Goal: Task Accomplishment & Management: Use online tool/utility

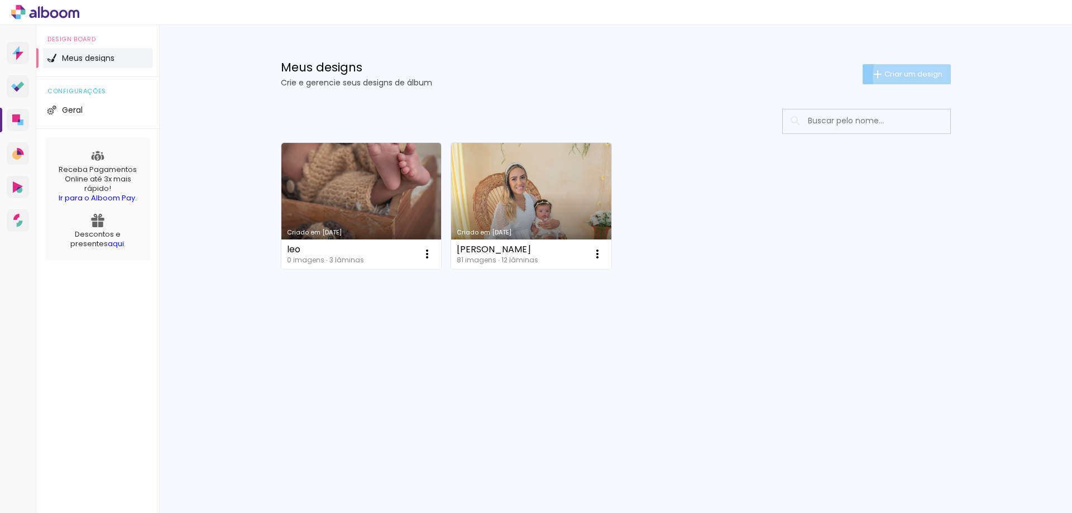
click at [911, 75] on span "Criar um design" at bounding box center [913, 73] width 58 height 7
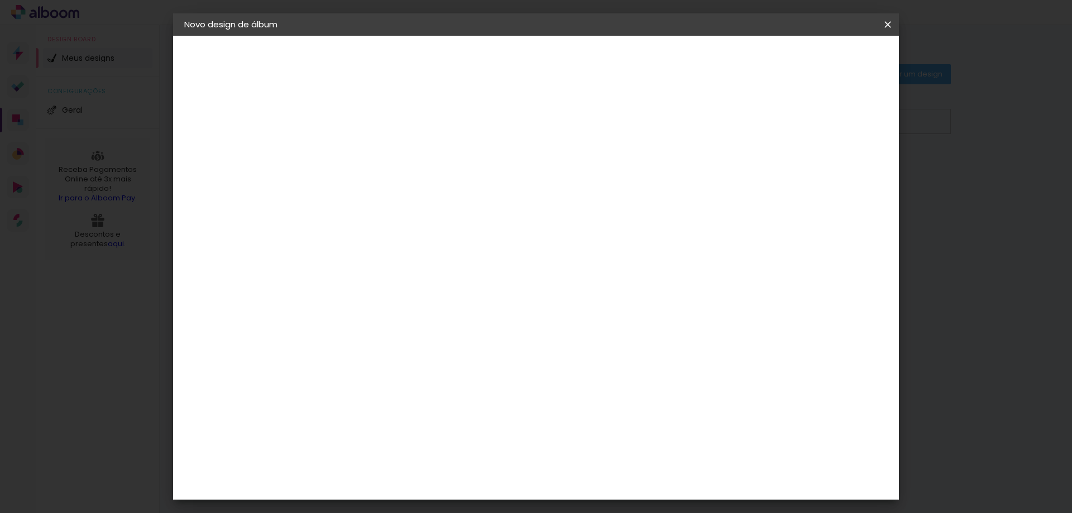
click at [0, 0] on paper-input-container "Título do álbum" at bounding box center [0, 0] width 0 height 0
type input "catarina"
type paper-input "catarina"
click at [481, 63] on paper-button "Avançar" at bounding box center [454, 59] width 55 height 19
click at [576, 173] on paper-item "Tamanho Livre" at bounding box center [522, 169] width 107 height 25
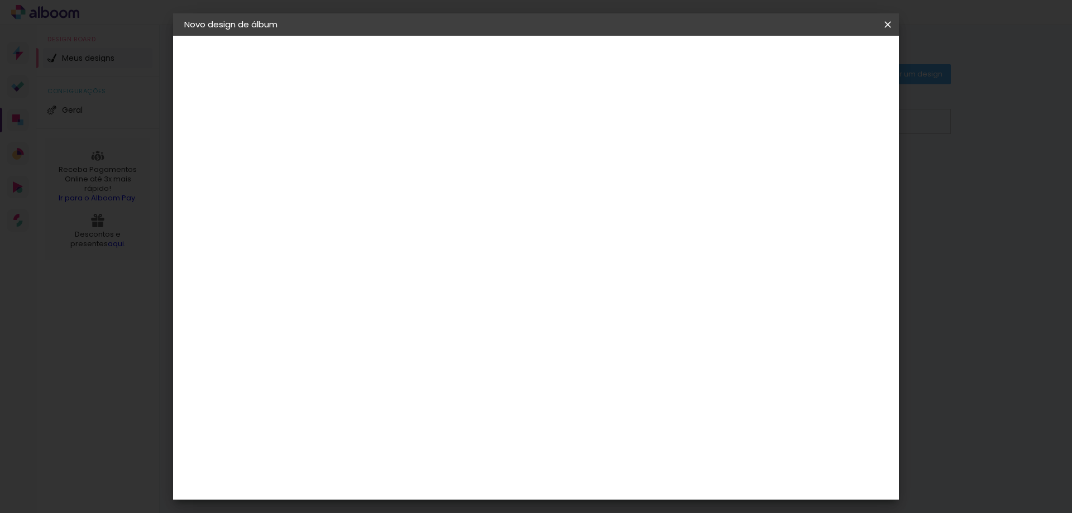
click at [0, 0] on slot "Tamanho Livre" at bounding box center [0, 0] width 0 height 0
click at [0, 0] on slot "Avançar" at bounding box center [0, 0] width 0 height 0
drag, startPoint x: 594, startPoint y: 414, endPoint x: 606, endPoint y: 443, distance: 31.5
click at [606, 231] on div "30 cm cm cm mm A maioria das encadernadoras sugere 5mm de sangria." at bounding box center [582, 185] width 528 height 89
click at [605, 463] on input "60" at bounding box center [597, 465] width 29 height 17
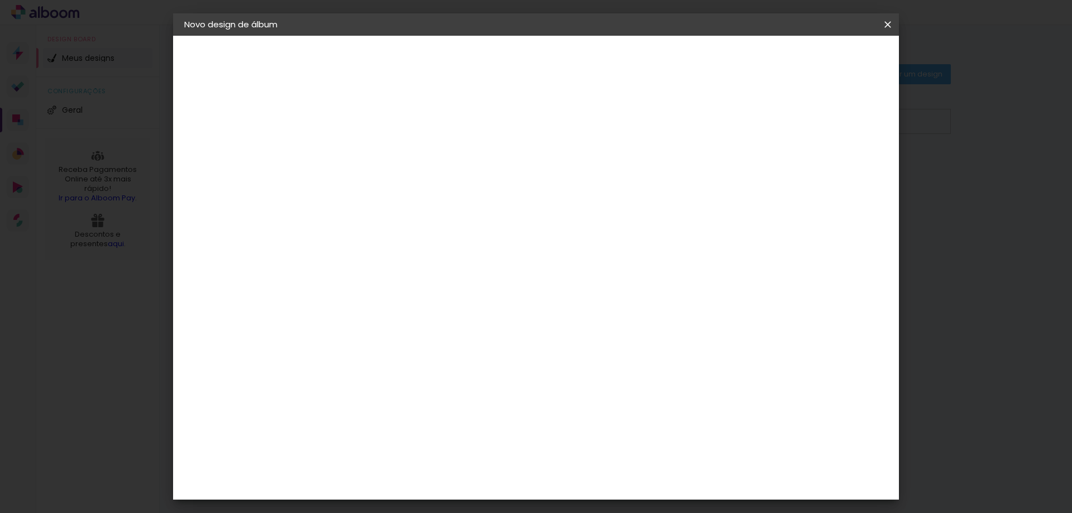
click at [605, 463] on input "60" at bounding box center [597, 465] width 29 height 17
type input "42"
type paper-input "42"
click at [328, 363] on input "30" at bounding box center [331, 364] width 29 height 17
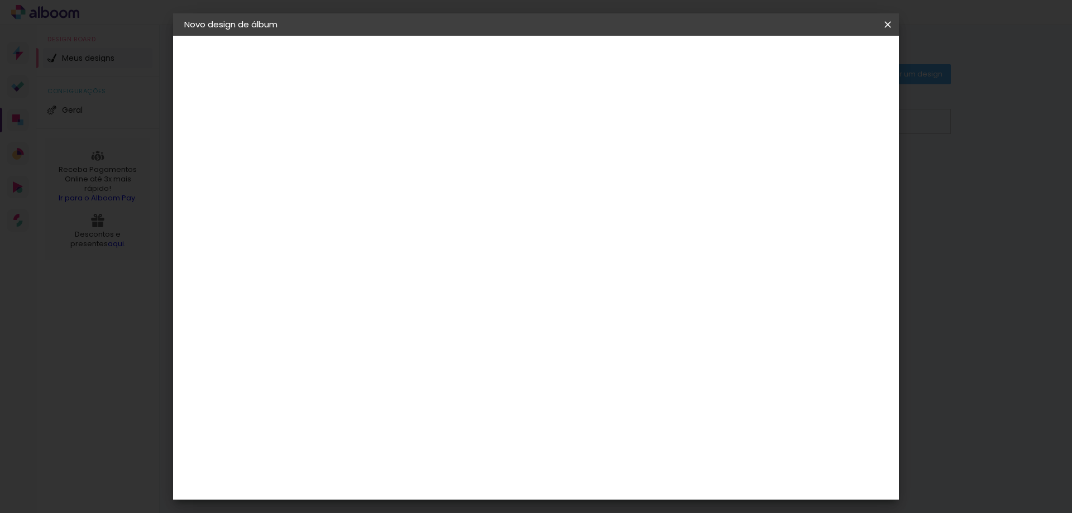
drag, startPoint x: 328, startPoint y: 363, endPoint x: 322, endPoint y: 362, distance: 6.2
click at [327, 362] on input "30" at bounding box center [331, 364] width 29 height 17
type input "15,2"
type paper-input "15,2"
click at [825, 175] on input "5" at bounding box center [827, 168] width 20 height 17
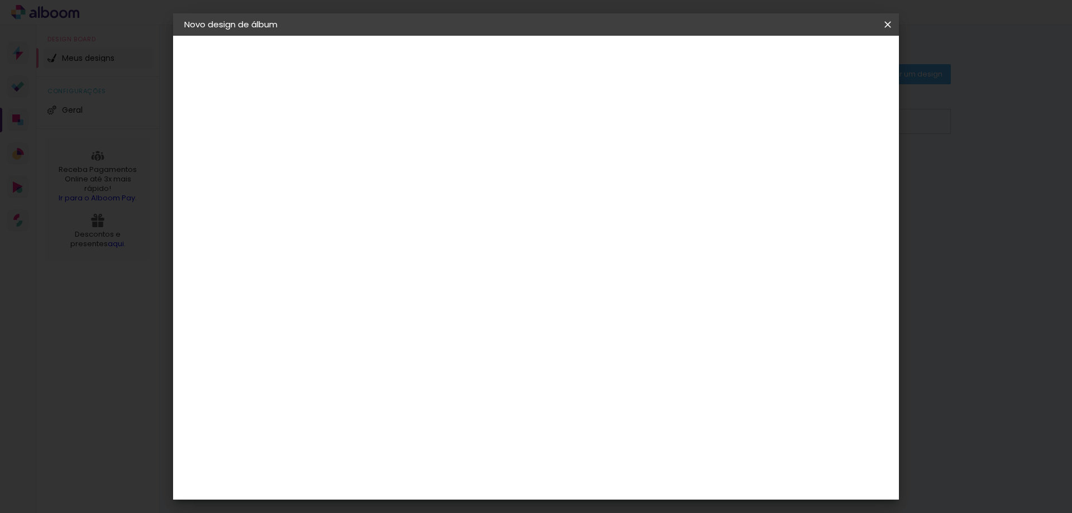
click at [825, 175] on input "5" at bounding box center [827, 168] width 20 height 17
type input "00"
type paper-input "00"
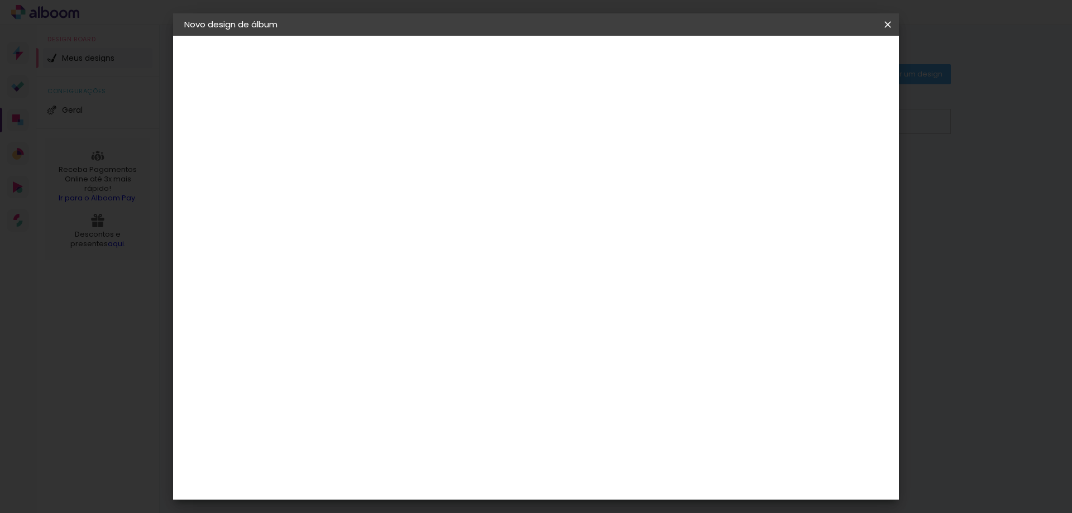
click at [818, 55] on span "Iniciar design" at bounding box center [792, 59] width 51 height 8
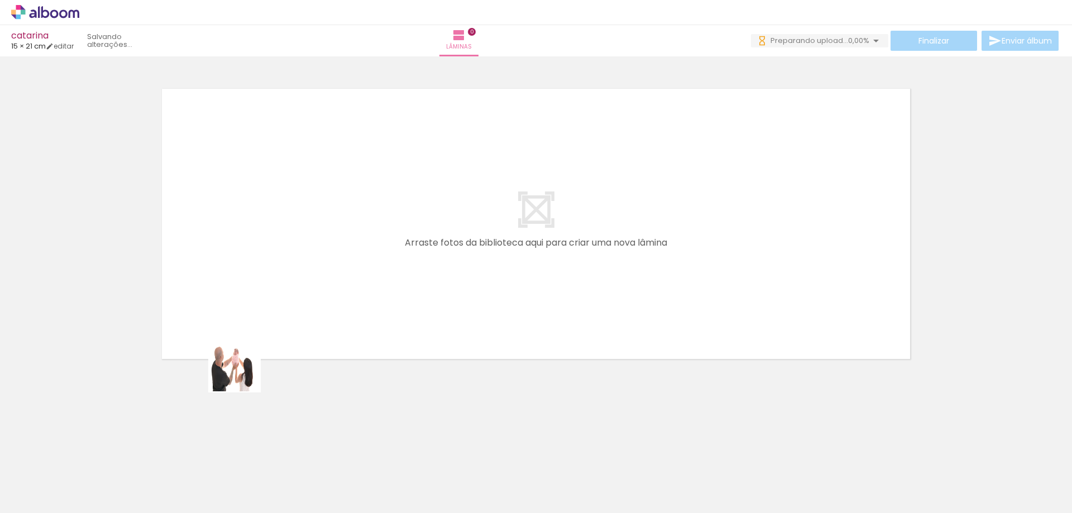
drag, startPoint x: 138, startPoint y: 480, endPoint x: 290, endPoint y: 289, distance: 243.9
click at [304, 263] on quentale-workspace at bounding box center [536, 256] width 1072 height 513
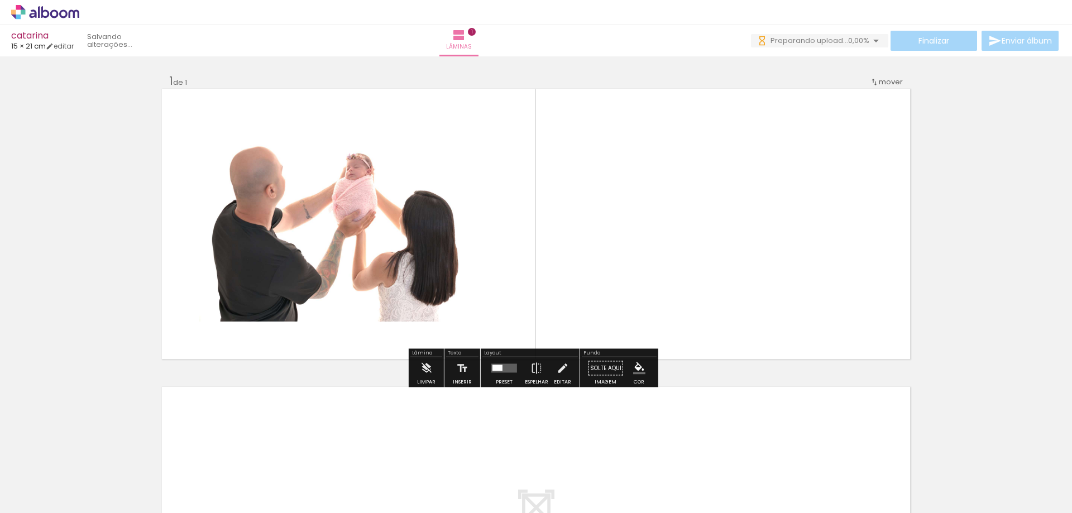
drag, startPoint x: 195, startPoint y: 471, endPoint x: 325, endPoint y: 305, distance: 210.6
click at [350, 226] on quentale-workspace at bounding box center [536, 256] width 1072 height 513
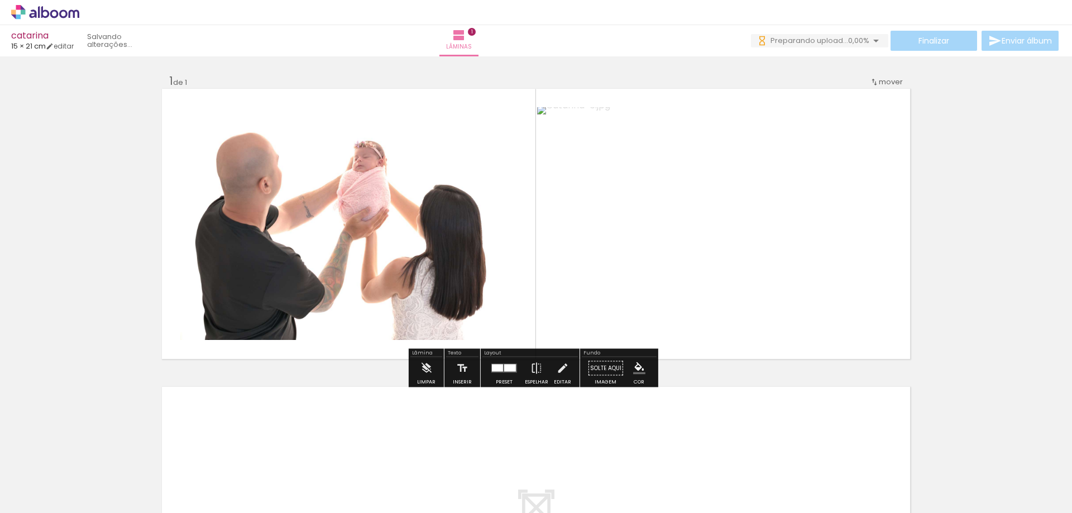
drag, startPoint x: 265, startPoint y: 459, endPoint x: 347, endPoint y: 324, distance: 158.4
click at [362, 249] on quentale-workspace at bounding box center [536, 256] width 1072 height 513
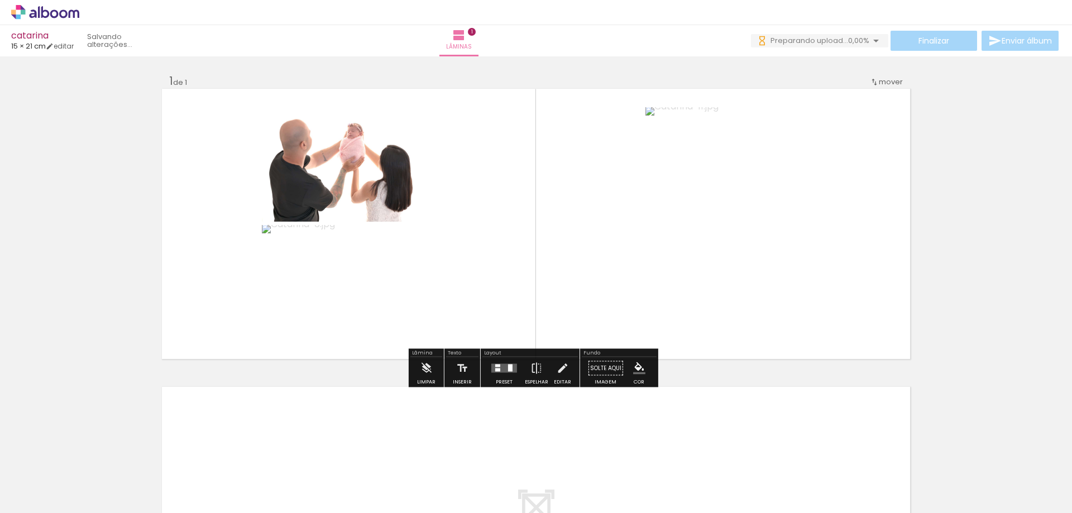
drag, startPoint x: 311, startPoint y: 466, endPoint x: 353, endPoint y: 376, distance: 99.9
click at [358, 228] on quentale-workspace at bounding box center [536, 256] width 1072 height 513
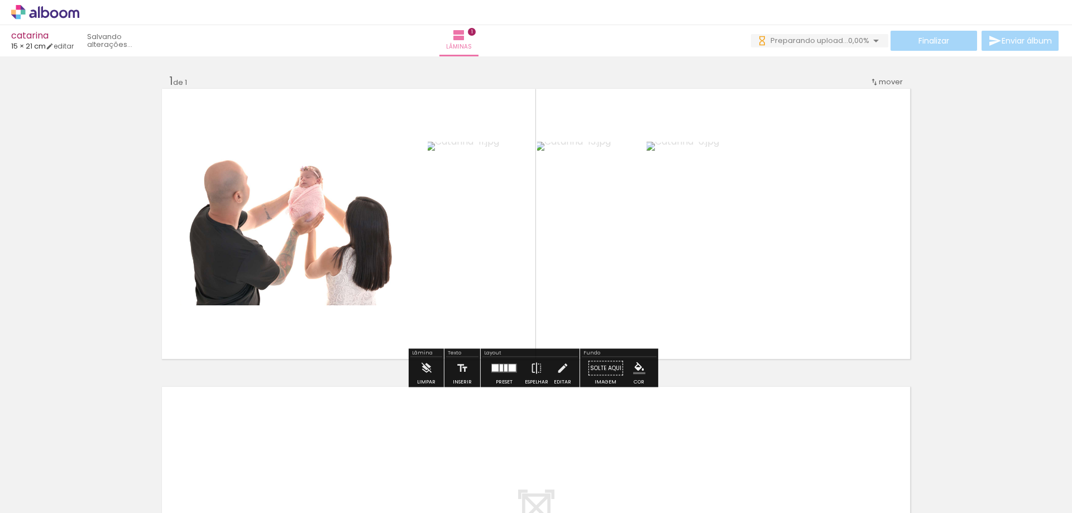
drag, startPoint x: 361, startPoint y: 468, endPoint x: 428, endPoint y: 185, distance: 290.3
click at [428, 186] on quentale-workspace at bounding box center [536, 256] width 1072 height 513
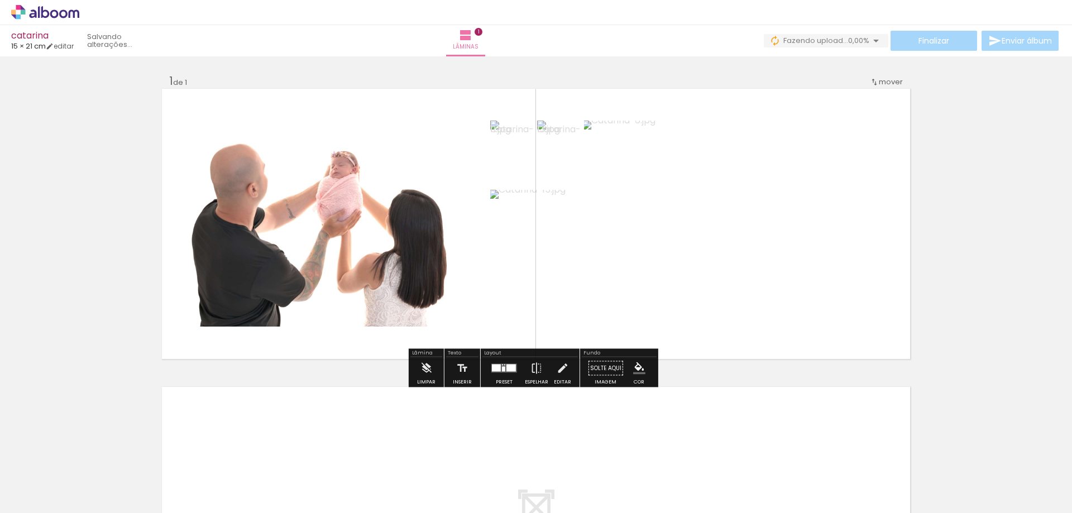
click at [507, 365] on div at bounding box center [510, 368] width 9 height 7
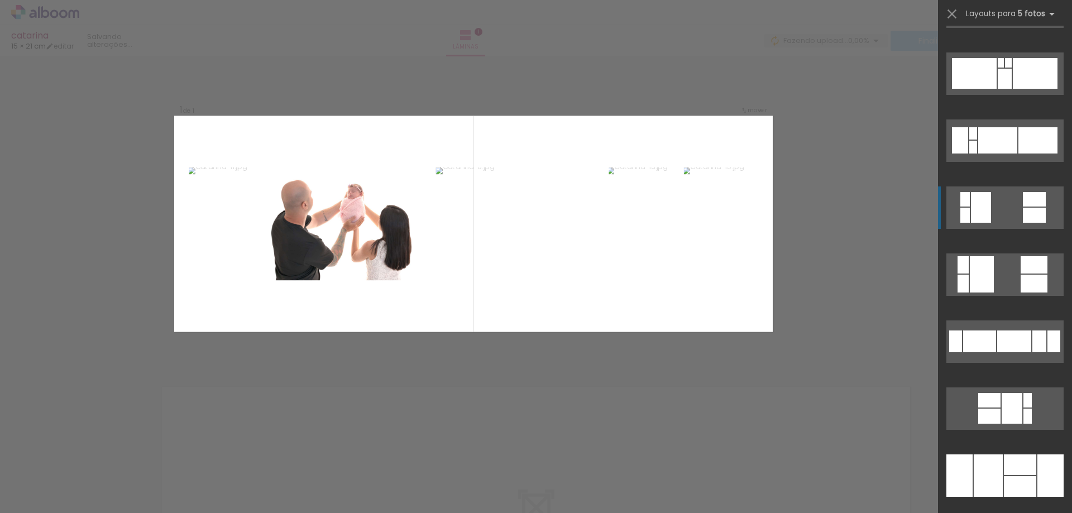
scroll to position [670, 0]
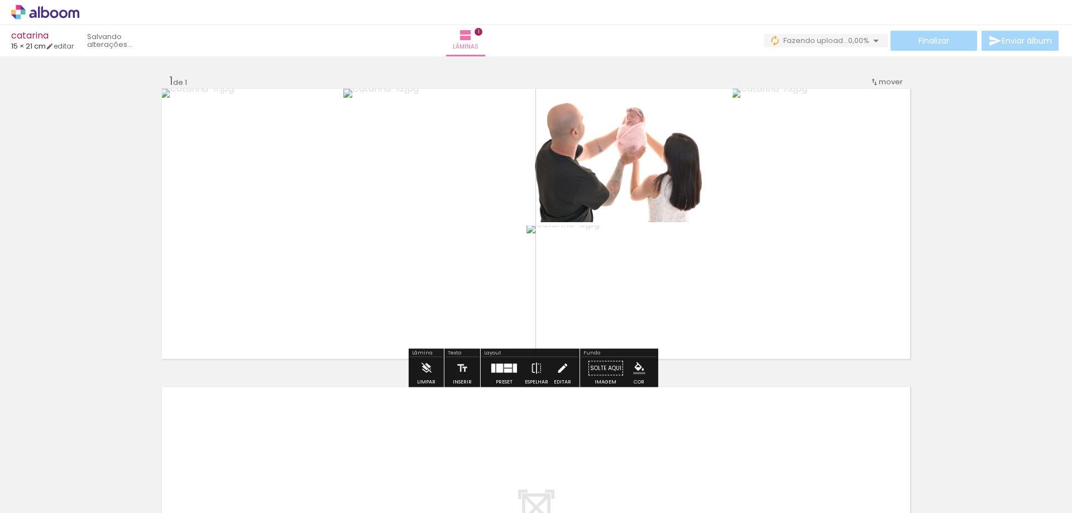
click at [551, 372] on paper-button "Editar" at bounding box center [562, 371] width 23 height 28
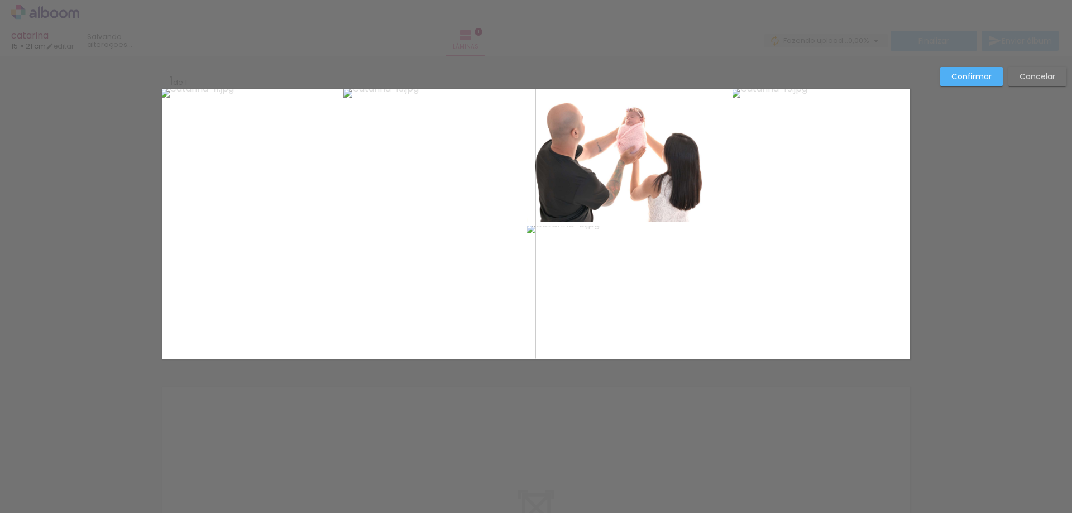
click at [1031, 89] on div "Confirmar Cancelar" at bounding box center [1001, 80] width 132 height 27
click at [0, 0] on slot "Cancelar" at bounding box center [0, 0] width 0 height 0
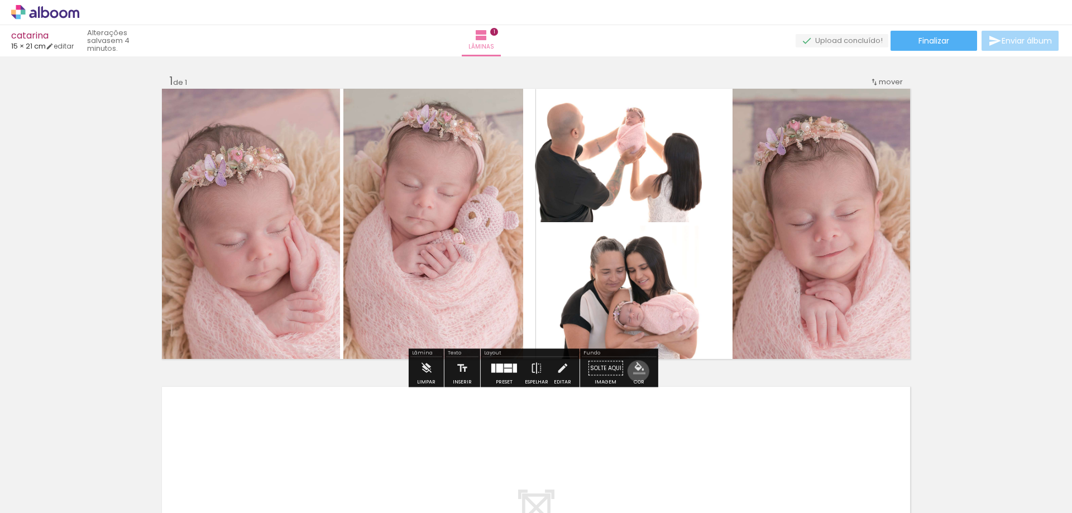
click at [634, 371] on iron-icon "color picker" at bounding box center [639, 368] width 12 height 12
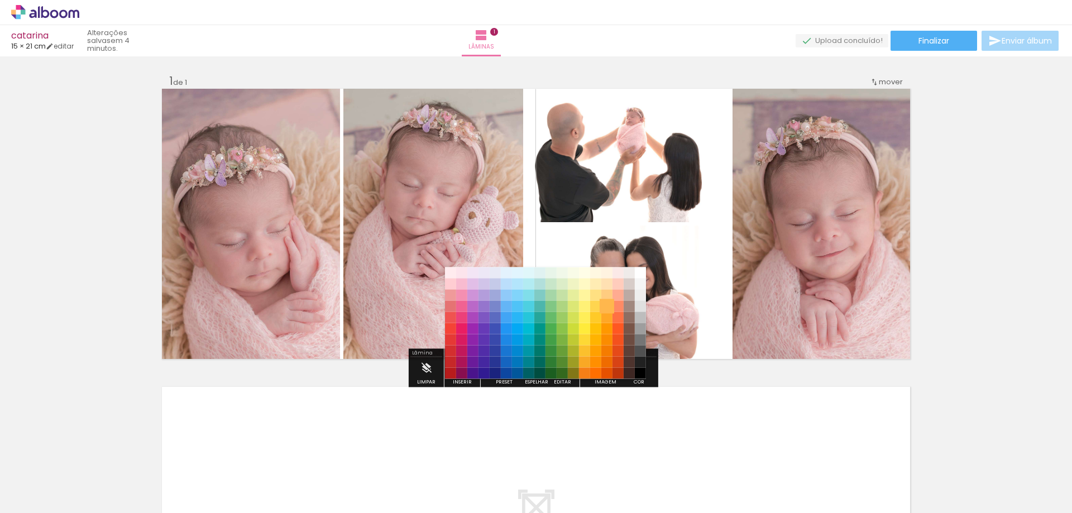
click at [605, 303] on paper-item "#ffb74d" at bounding box center [606, 306] width 11 height 11
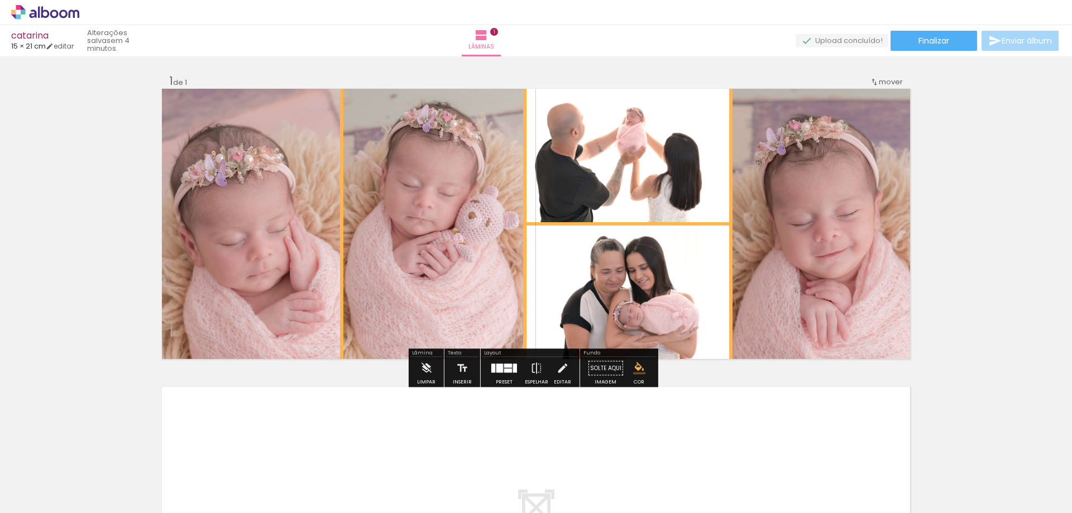
click at [975, 303] on div "Inserir lâmina 1 de 1" at bounding box center [536, 358] width 1072 height 597
click at [914, 49] on paper-button "Finalizar" at bounding box center [933, 41] width 87 height 20
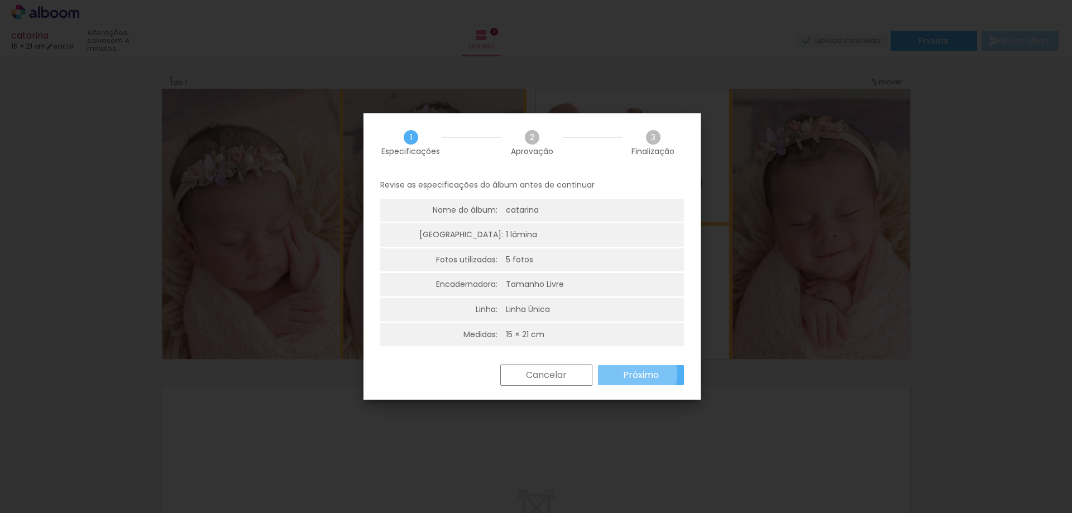
click at [0, 0] on slot "Próximo" at bounding box center [0, 0] width 0 height 0
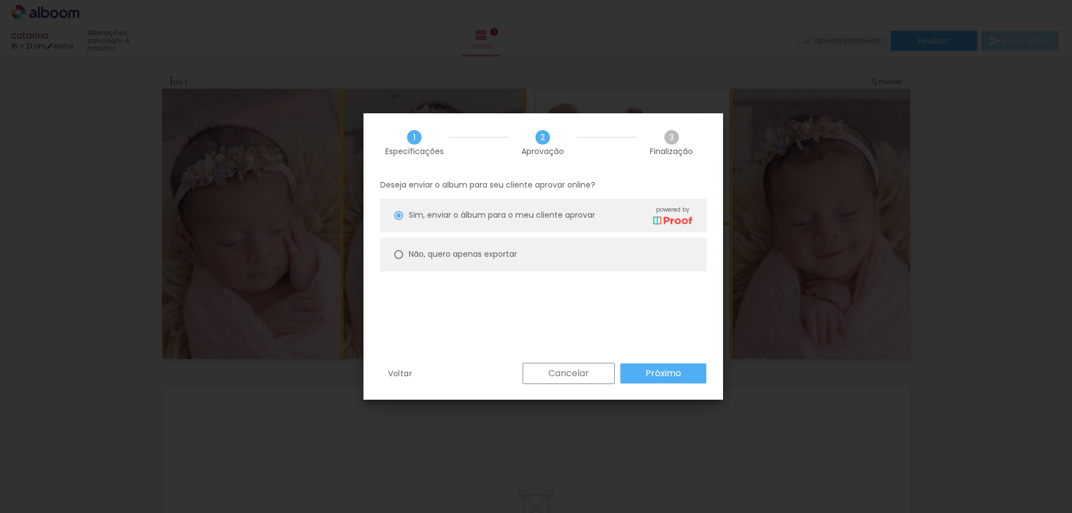
click at [0, 0] on slot "Não, quero apenas exportar" at bounding box center [0, 0] width 0 height 0
type paper-radio-button "on"
click at [0, 0] on slot "Próximo" at bounding box center [0, 0] width 0 height 0
type input "Alta, 300 DPI"
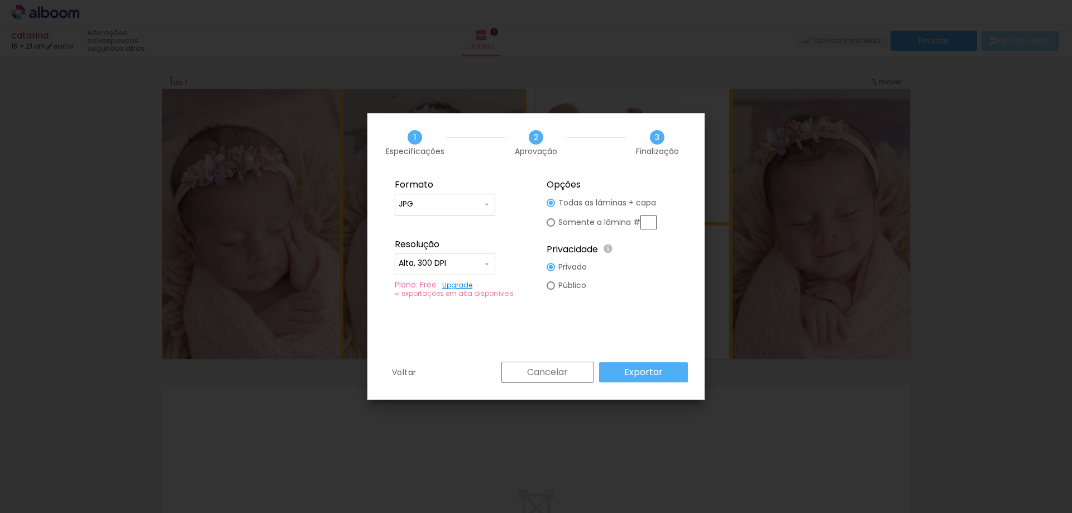
click at [0, 0] on slot "Exportar" at bounding box center [0, 0] width 0 height 0
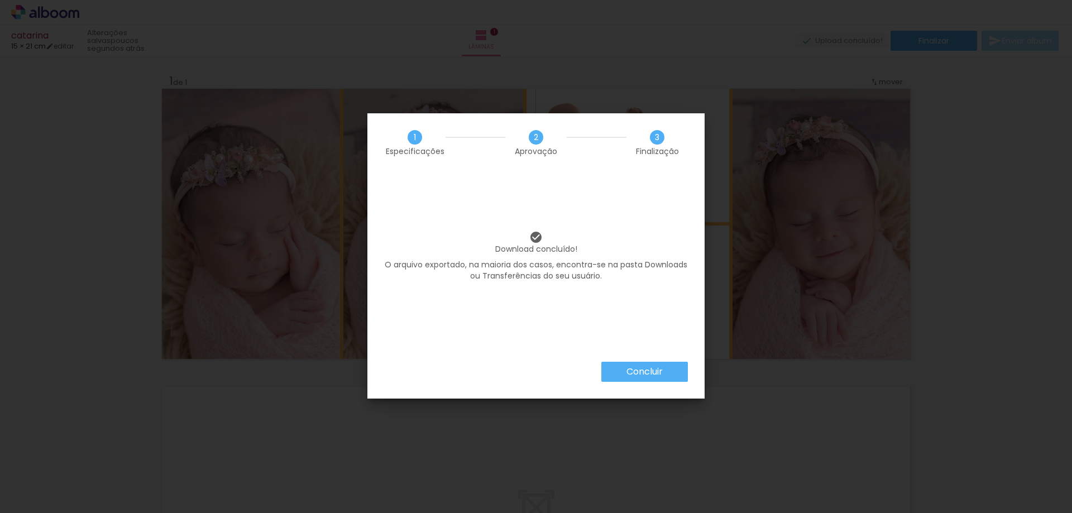
click at [0, 0] on slot "Concluir" at bounding box center [0, 0] width 0 height 0
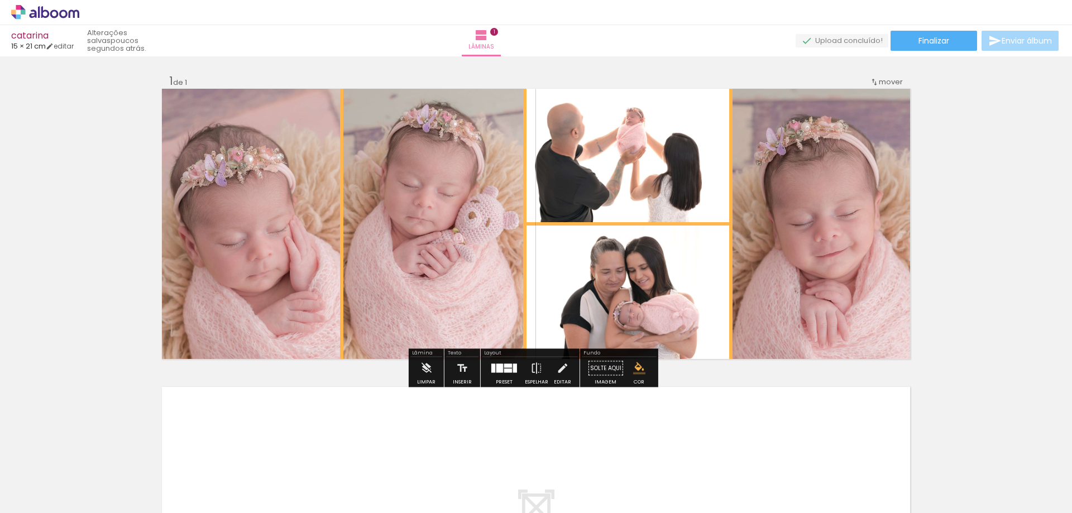
click at [515, 378] on div at bounding box center [504, 368] width 30 height 22
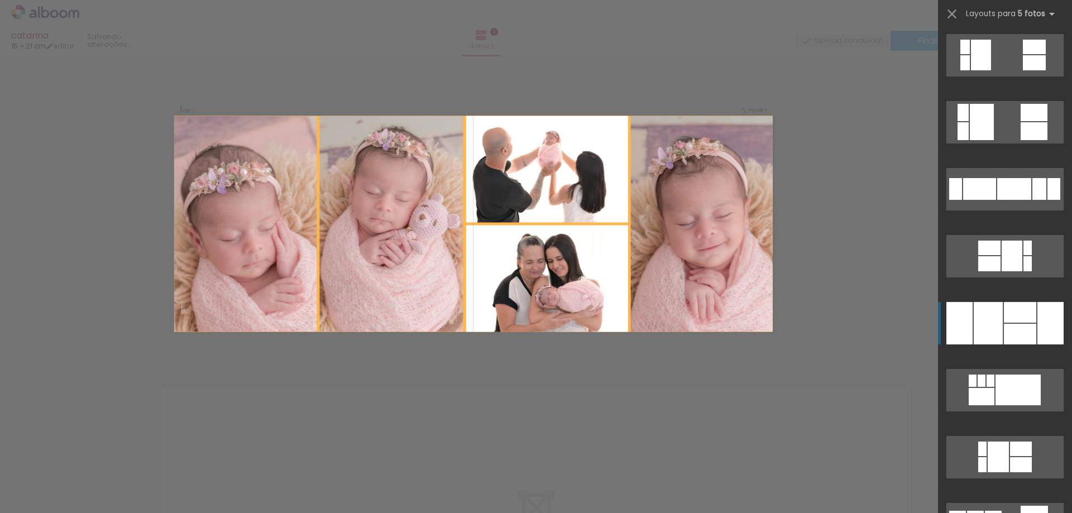
scroll to position [938, 0]
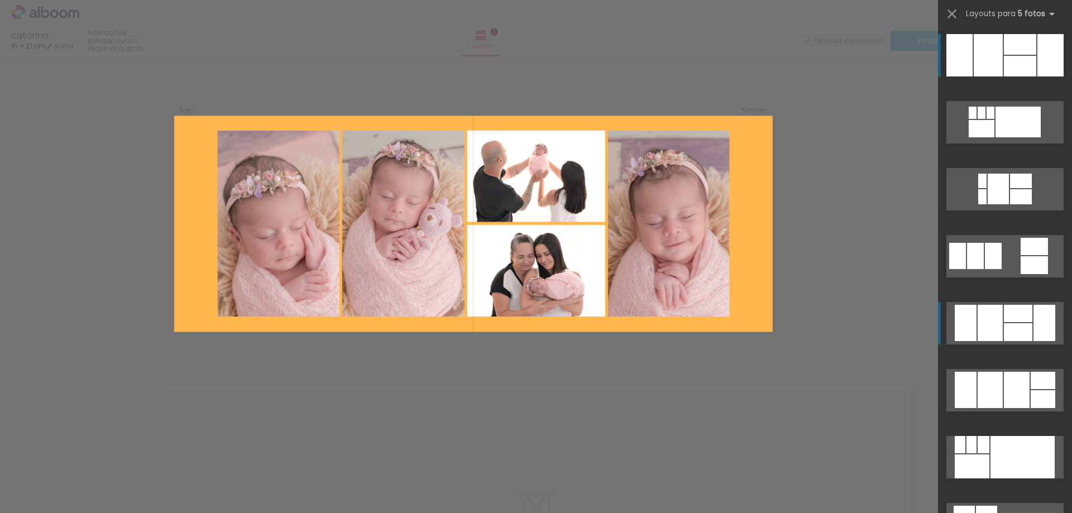
click at [977, 372] on div at bounding box center [989, 390] width 25 height 36
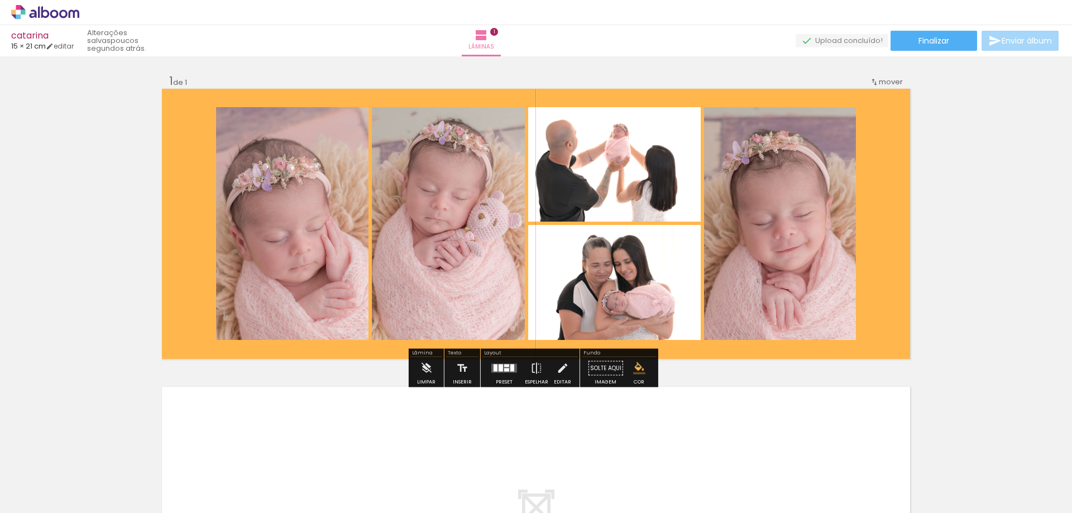
click at [504, 378] on div at bounding box center [504, 368] width 30 height 22
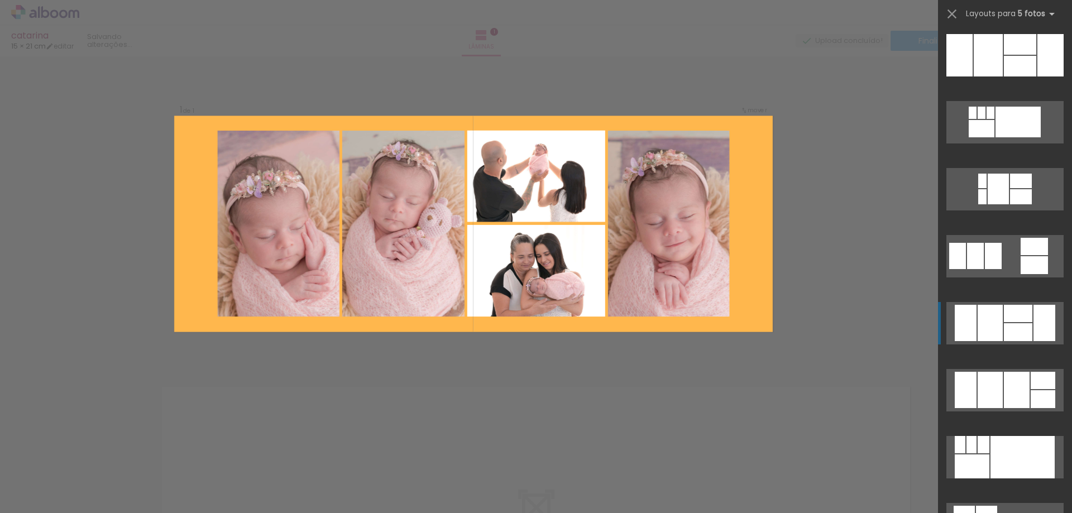
scroll to position [1206, 0]
